Goal: Task Accomplishment & Management: Complete application form

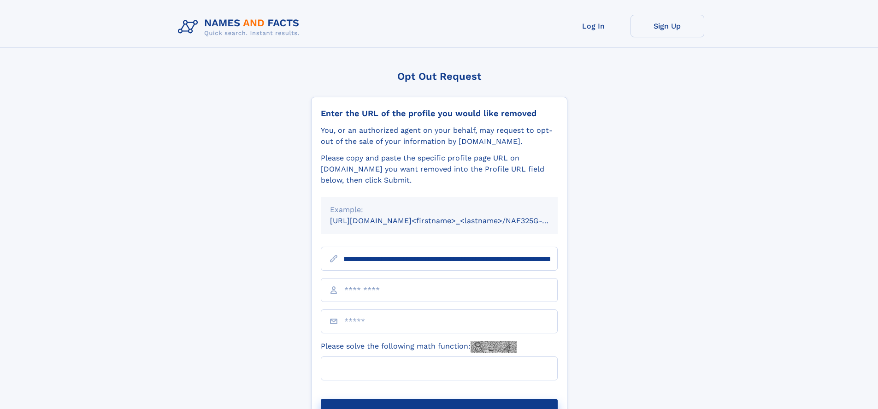
scroll to position [0, 98]
type input "**********"
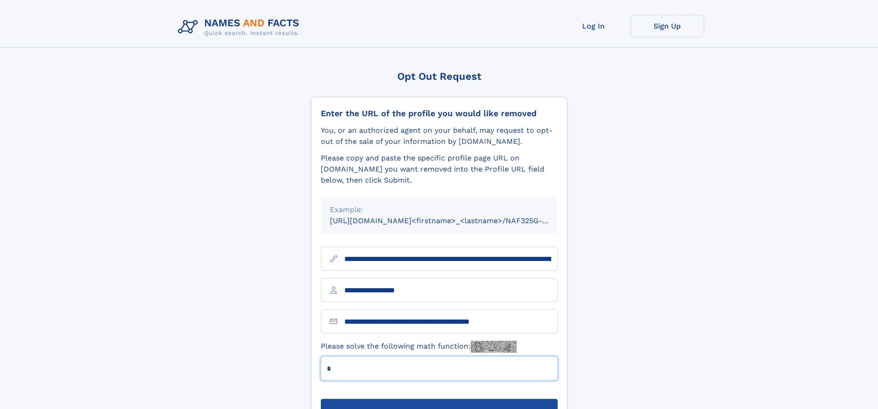
type input "*"
click at [439, 399] on button "Submit Opt Out Request" at bounding box center [439, 414] width 237 height 30
